Goal: Check status: Check status

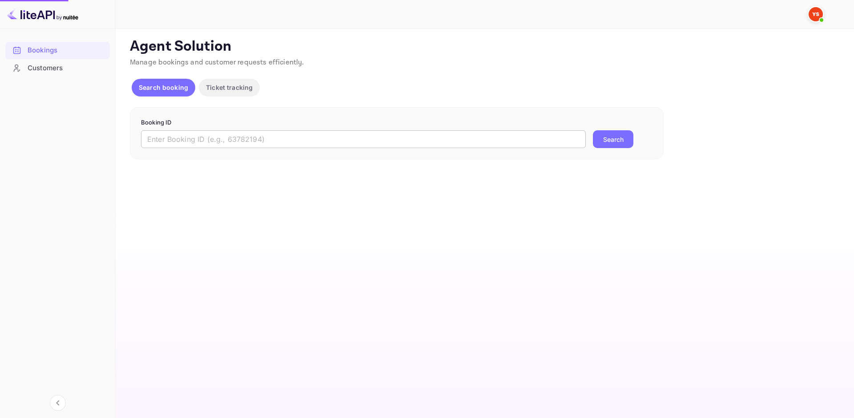
click at [222, 139] on input "text" at bounding box center [363, 139] width 445 height 18
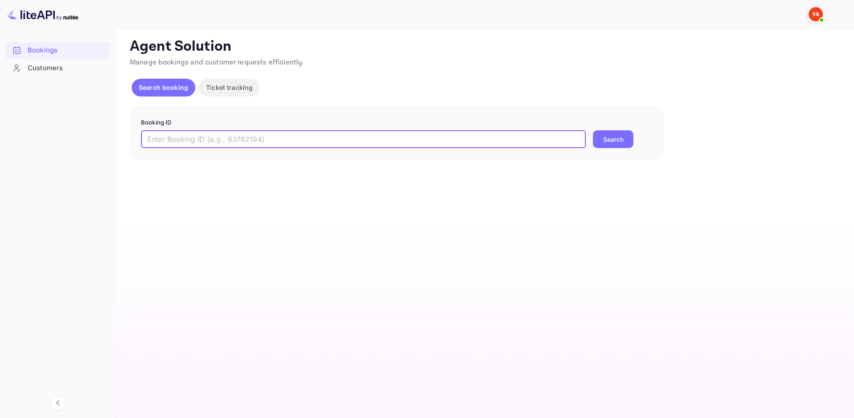
paste input "9828699"
type input "9828699"
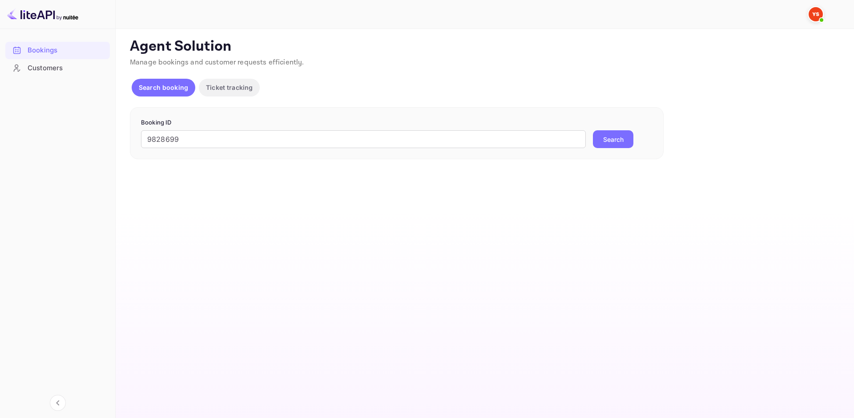
click at [598, 146] on button "Search" at bounding box center [613, 139] width 40 height 18
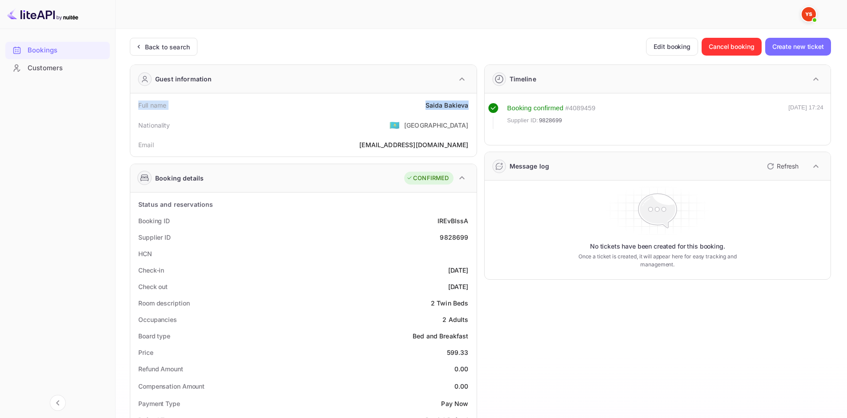
drag, startPoint x: 136, startPoint y: 102, endPoint x: 473, endPoint y: 101, distance: 336.8
click at [473, 101] on div "Full name [PERSON_NAME]" at bounding box center [303, 105] width 339 height 16
copy div "Full name [PERSON_NAME]"
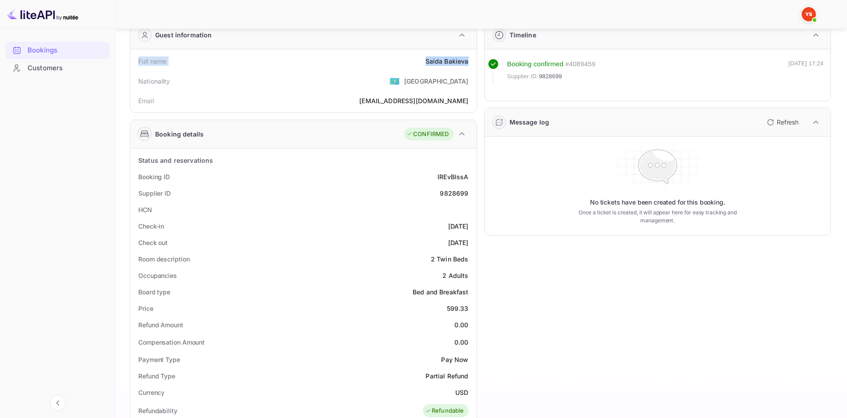
scroll to position [44, 0]
drag, startPoint x: 137, startPoint y: 173, endPoint x: 472, endPoint y: 247, distance: 343.5
click at [472, 247] on div "Status and reservations Booking ID IREvBlssA Supplier ID 9828699 HCN Check-in […" at bounding box center [303, 411] width 339 height 518
copy div "Booking ID IREvBlssA Supplier ID 9828699 HCN Check-in [DATE] Check out [DATE]"
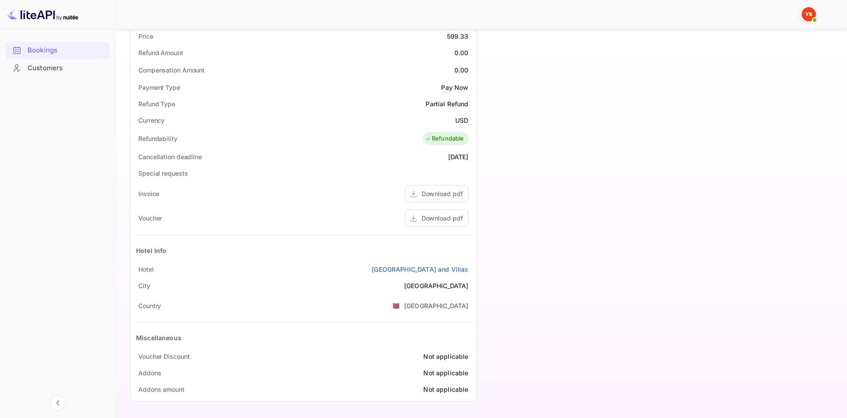
scroll to position [317, 0]
drag, startPoint x: 137, startPoint y: 266, endPoint x: 472, endPoint y: 272, distance: 334.1
click at [472, 272] on div "Hotel [GEOGRAPHIC_DATA] and [GEOGRAPHIC_DATA]" at bounding box center [303, 269] width 339 height 16
copy div "Hotel [GEOGRAPHIC_DATA] and [GEOGRAPHIC_DATA]"
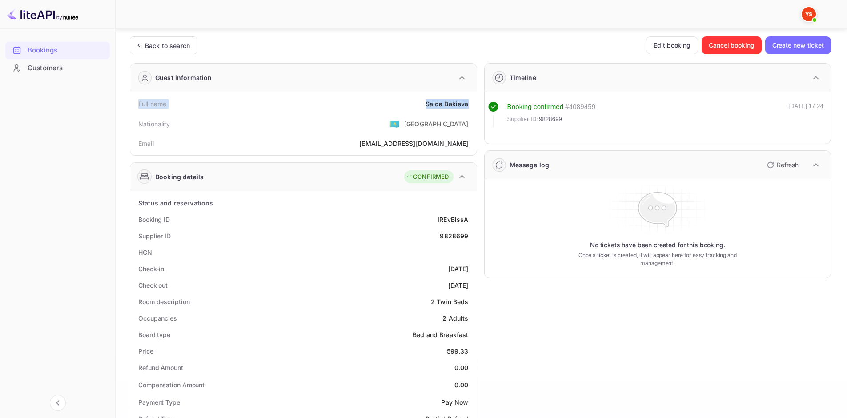
scroll to position [0, 0]
click at [181, 47] on div "Back to search" at bounding box center [167, 46] width 45 height 9
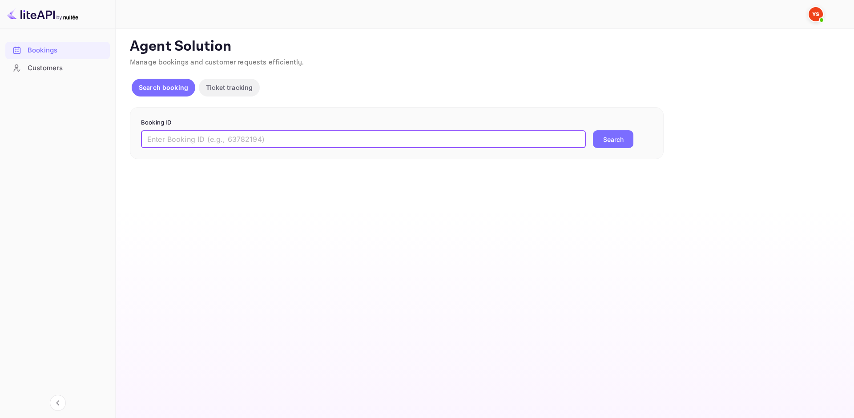
paste input "9912977"
type input "9912977"
click at [605, 135] on button "Search" at bounding box center [613, 139] width 40 height 18
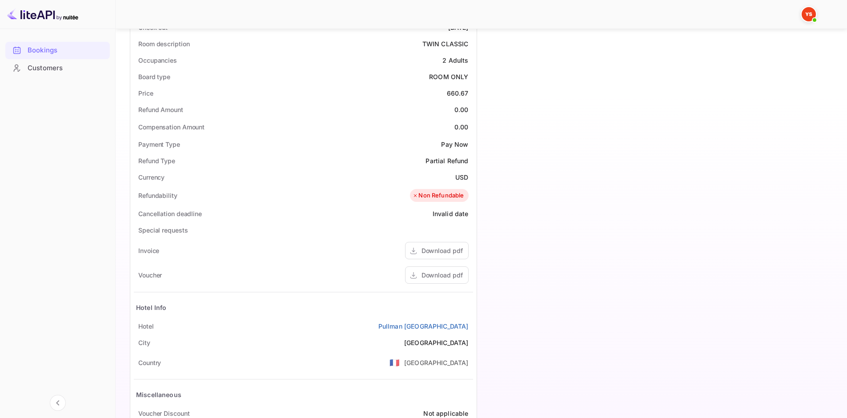
scroll to position [267, 0]
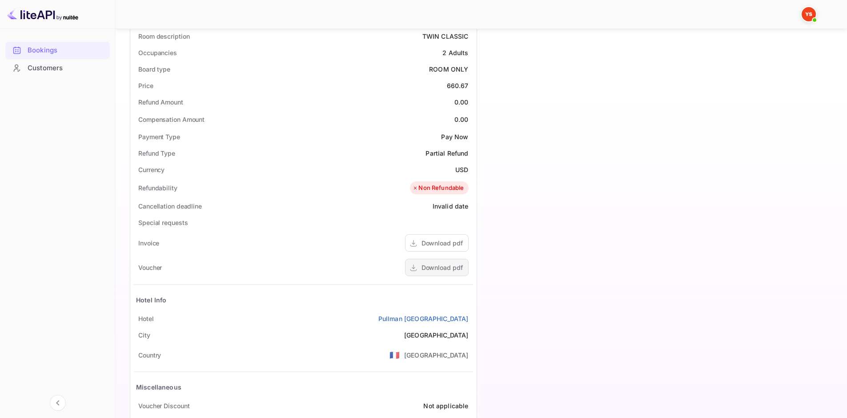
click at [431, 262] on div "Download pdf" at bounding box center [437, 267] width 64 height 17
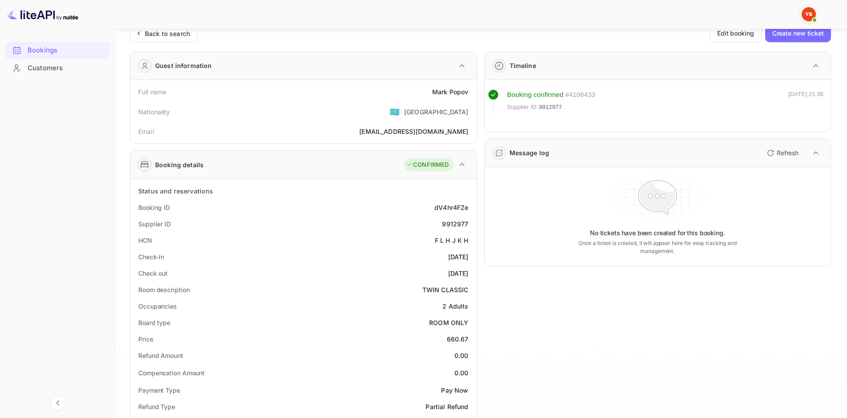
scroll to position [0, 0]
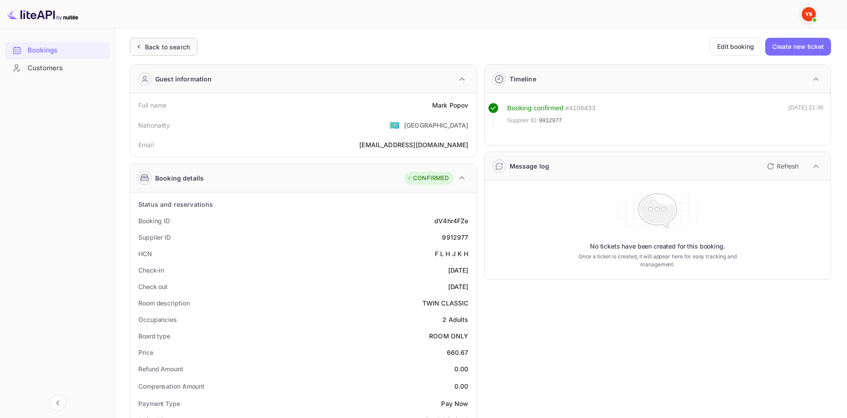
click at [181, 48] on div "Back to search" at bounding box center [167, 46] width 45 height 9
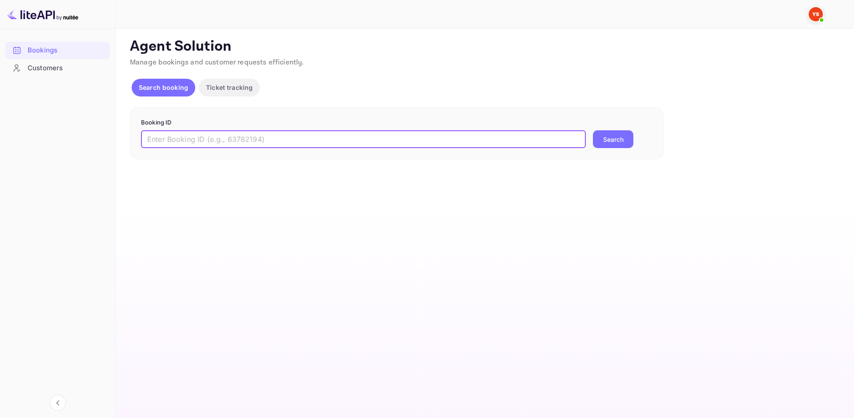
click at [236, 137] on input "text" at bounding box center [363, 139] width 445 height 18
paste input "9916369"
type input "9916369"
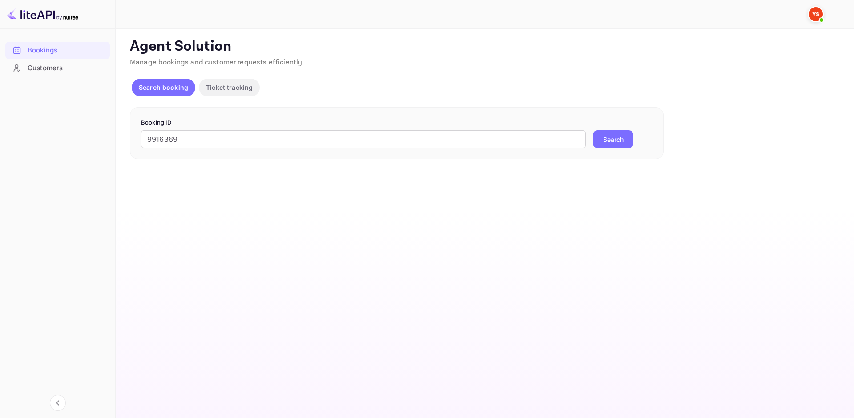
click at [606, 135] on button "Search" at bounding box center [613, 139] width 40 height 18
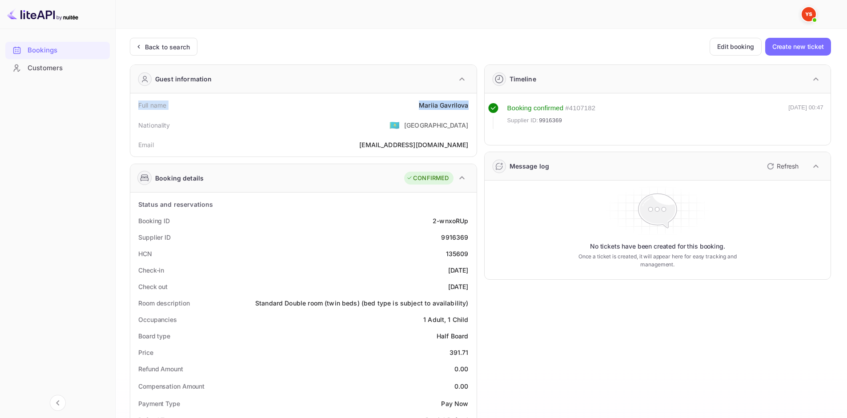
drag, startPoint x: 134, startPoint y: 101, endPoint x: 470, endPoint y: 109, distance: 335.5
click at [470, 109] on div "Full name [PERSON_NAME]" at bounding box center [303, 105] width 339 height 16
copy div "Full name [PERSON_NAME]"
drag, startPoint x: 140, startPoint y: 218, endPoint x: 469, endPoint y: 240, distance: 329.5
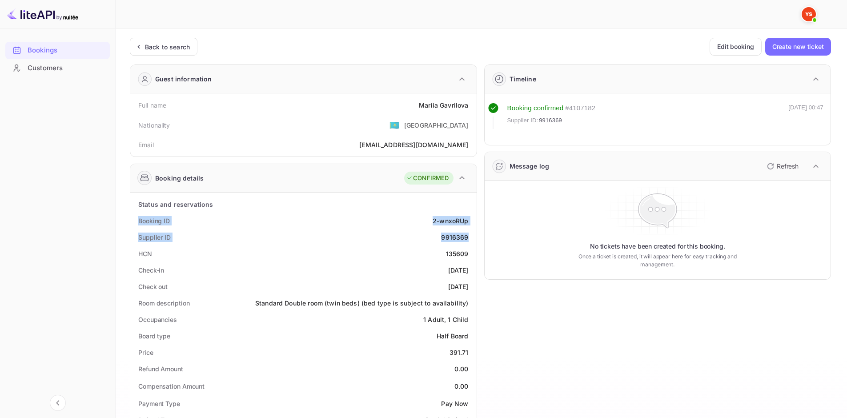
copy div "Booking ID 2-wnxoRUp Supplier ID 9916369"
drag, startPoint x: 137, startPoint y: 268, endPoint x: 469, endPoint y: 283, distance: 332.7
copy div "Check-in [DATE] Check out [DATE]"
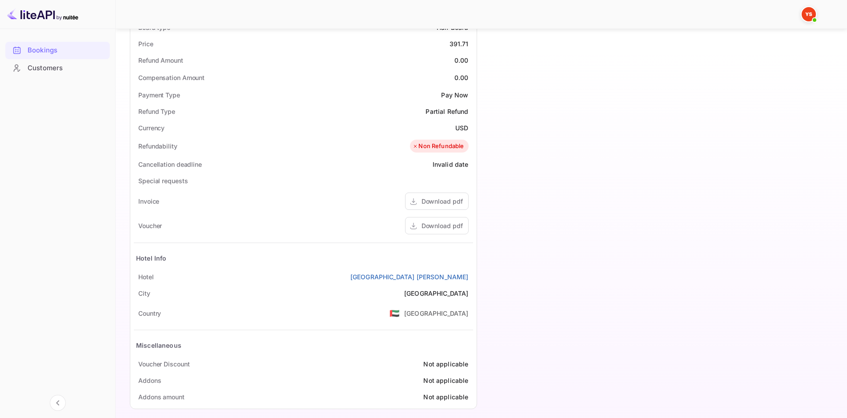
scroll to position [311, 0]
drag, startPoint x: 136, startPoint y: 274, endPoint x: 473, endPoint y: 282, distance: 337.3
click at [473, 282] on div "[GEOGRAPHIC_DATA] [PERSON_NAME]" at bounding box center [303, 274] width 339 height 16
copy div "[GEOGRAPHIC_DATA] [PERSON_NAME]"
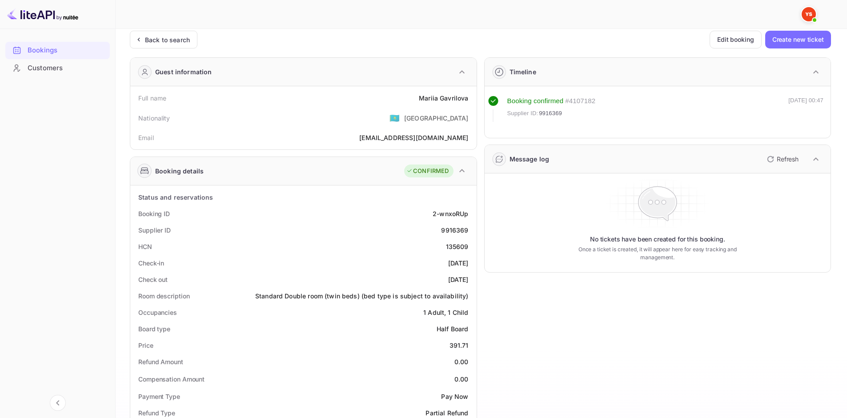
scroll to position [0, 0]
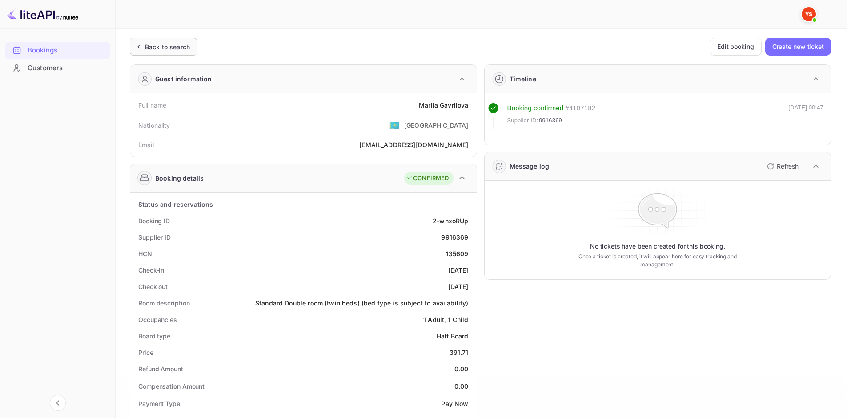
click at [183, 49] on div "Back to search" at bounding box center [167, 46] width 45 height 9
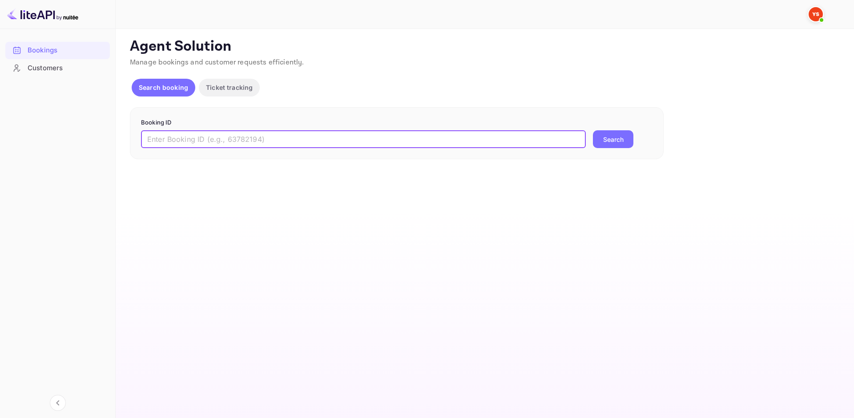
click at [203, 135] on input "text" at bounding box center [363, 139] width 445 height 18
paste input "7857847"
type input "7857847"
click at [619, 144] on button "Search" at bounding box center [613, 139] width 40 height 18
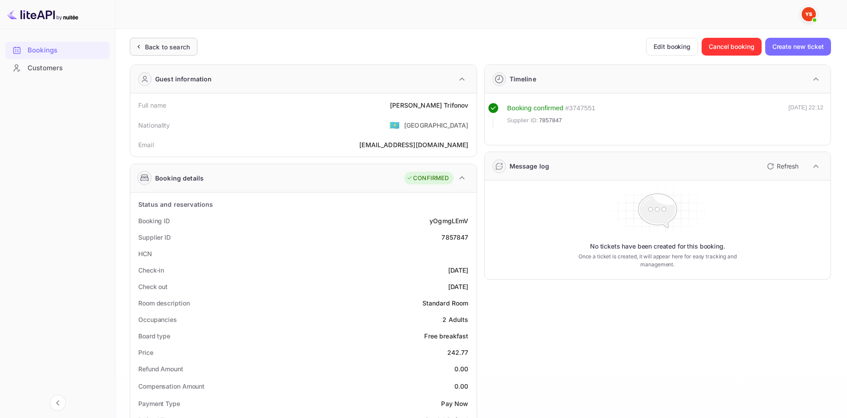
click at [179, 48] on div "Back to search" at bounding box center [167, 46] width 45 height 9
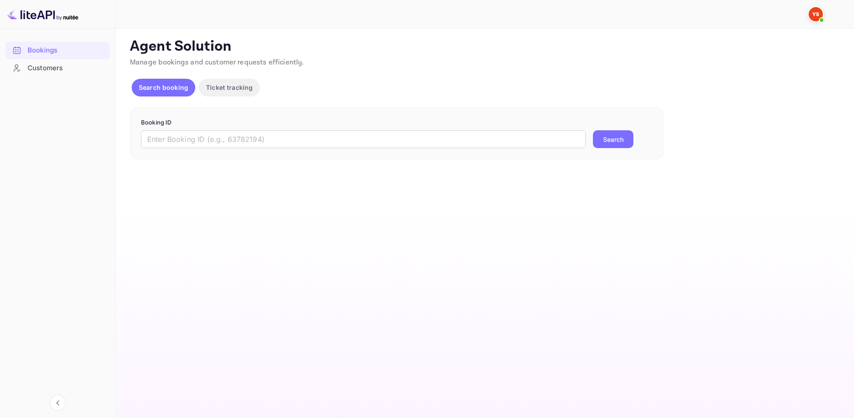
click at [229, 125] on p "Booking ID" at bounding box center [397, 122] width 512 height 9
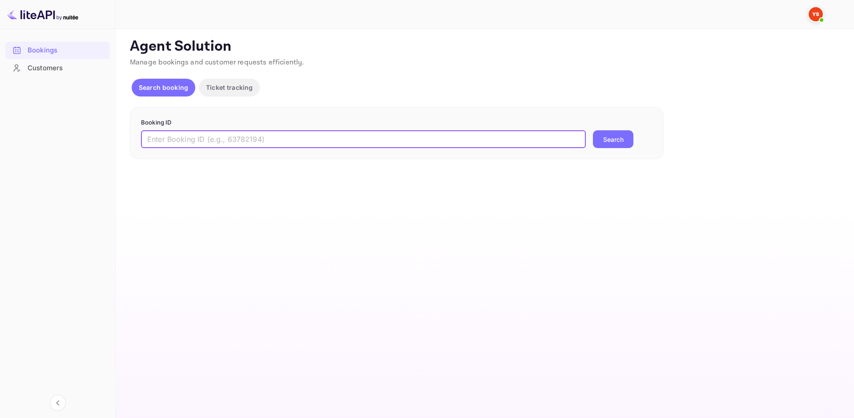
click at [238, 133] on input "text" at bounding box center [363, 139] width 445 height 18
paste input "7857847"
type input "7857847"
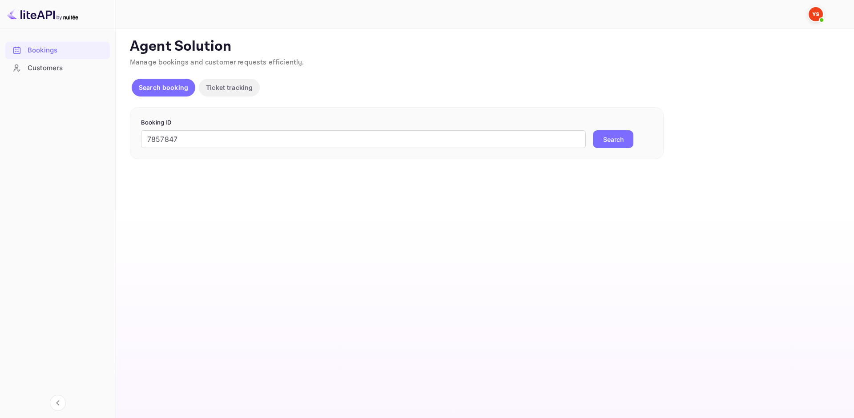
click at [629, 132] on button "Search" at bounding box center [613, 139] width 40 height 18
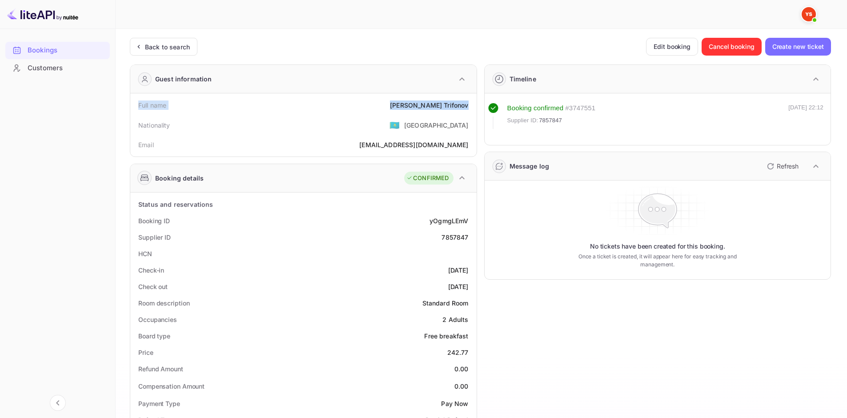
drag, startPoint x: 139, startPoint y: 109, endPoint x: 470, endPoint y: 109, distance: 331.4
click at [470, 109] on div "Full name [PERSON_NAME]" at bounding box center [303, 105] width 339 height 16
copy div "Full name [PERSON_NAME]"
drag, startPoint x: 138, startPoint y: 219, endPoint x: 470, endPoint y: 230, distance: 332.5
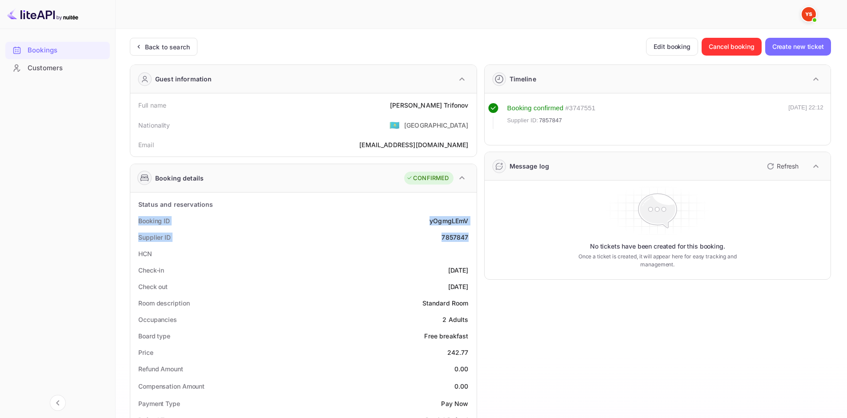
copy div "Booking ID yOgmgLEmV Supplier ID 7857847"
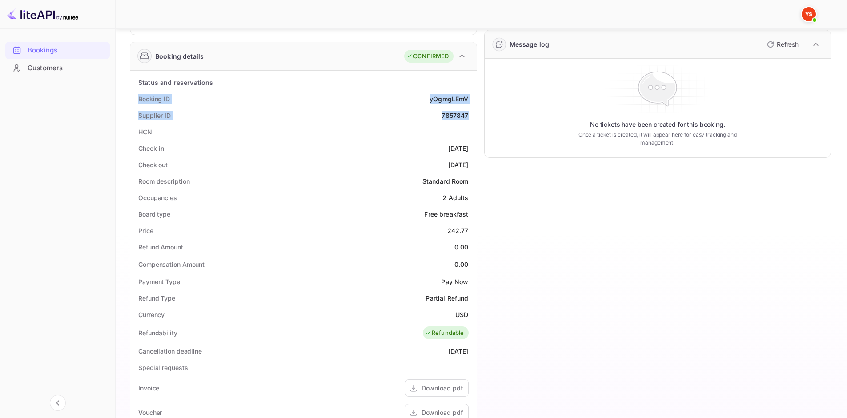
scroll to position [133, 0]
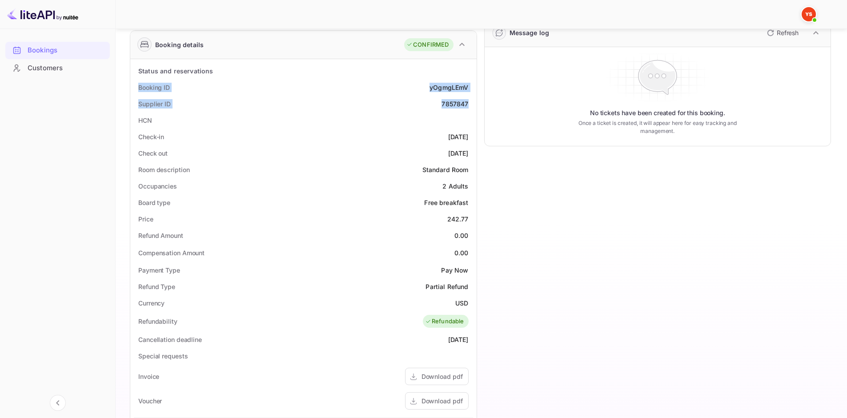
drag, startPoint x: 136, startPoint y: 135, endPoint x: 472, endPoint y: 148, distance: 336.1
click at [472, 148] on div "Status and reservations Booking ID yOgmgLEmV Supplier ID 7857847 HCN Check-in […" at bounding box center [303, 322] width 339 height 518
copy div "Check-in [DATE] Check out [DATE]"
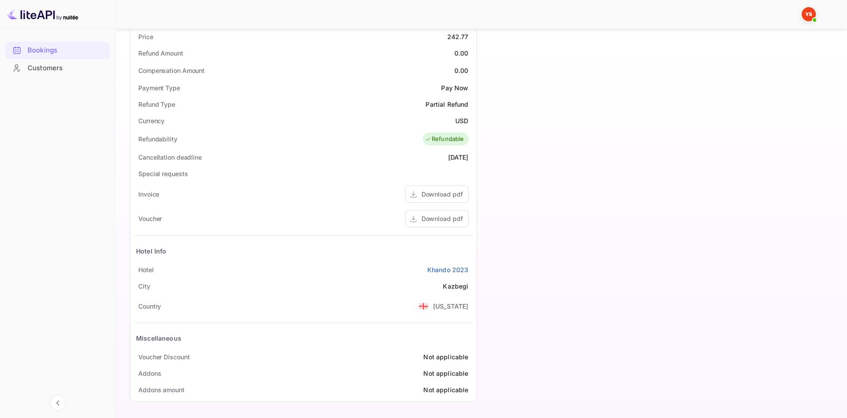
scroll to position [317, 0]
drag, startPoint x: 139, startPoint y: 266, endPoint x: 469, endPoint y: 270, distance: 329.7
click at [469, 270] on div "Hotel Khando 2023" at bounding box center [303, 269] width 339 height 16
